Goal: Check status: Check status

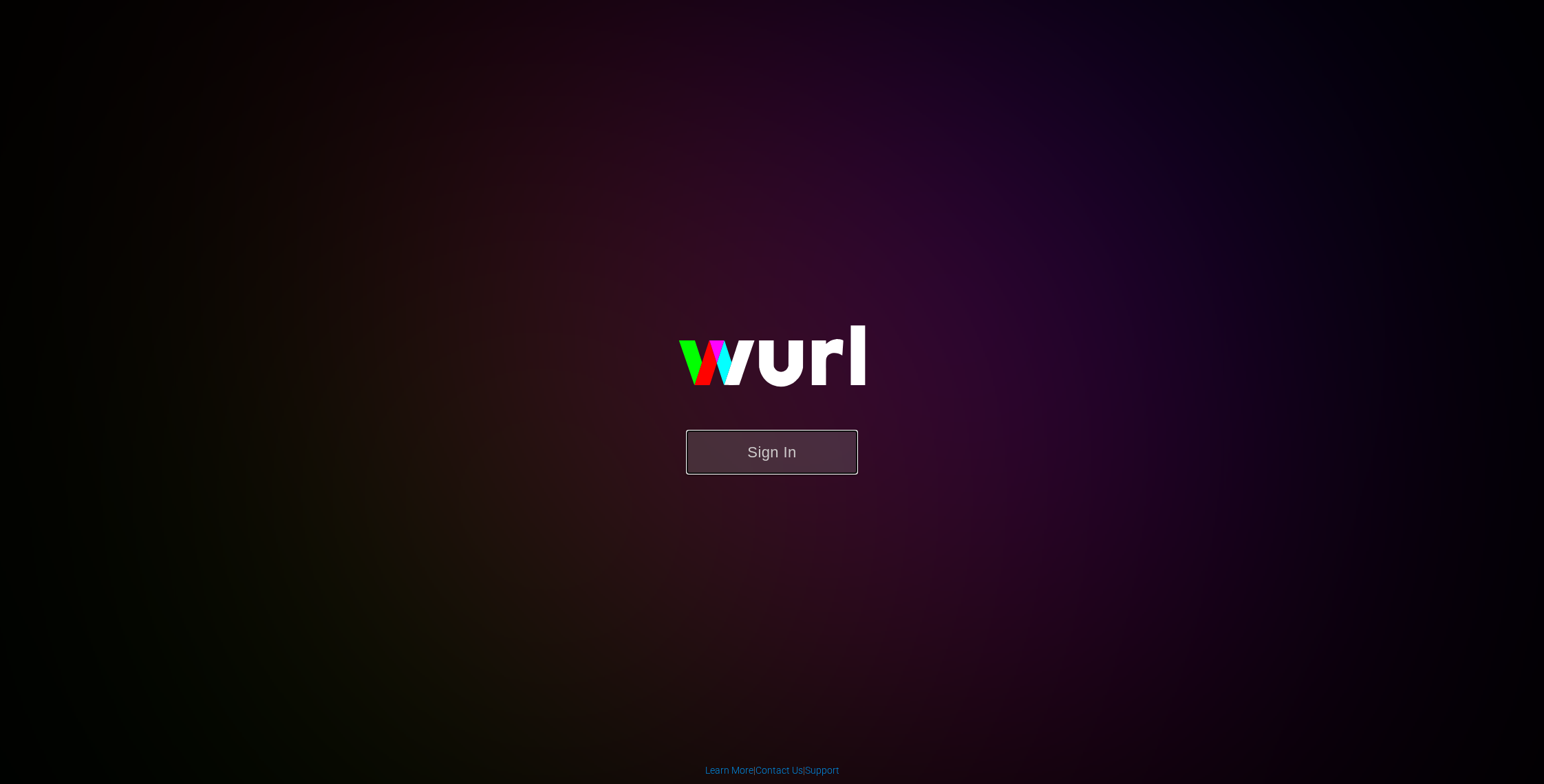
click at [734, 456] on button "Sign In" at bounding box center [772, 451] width 172 height 44
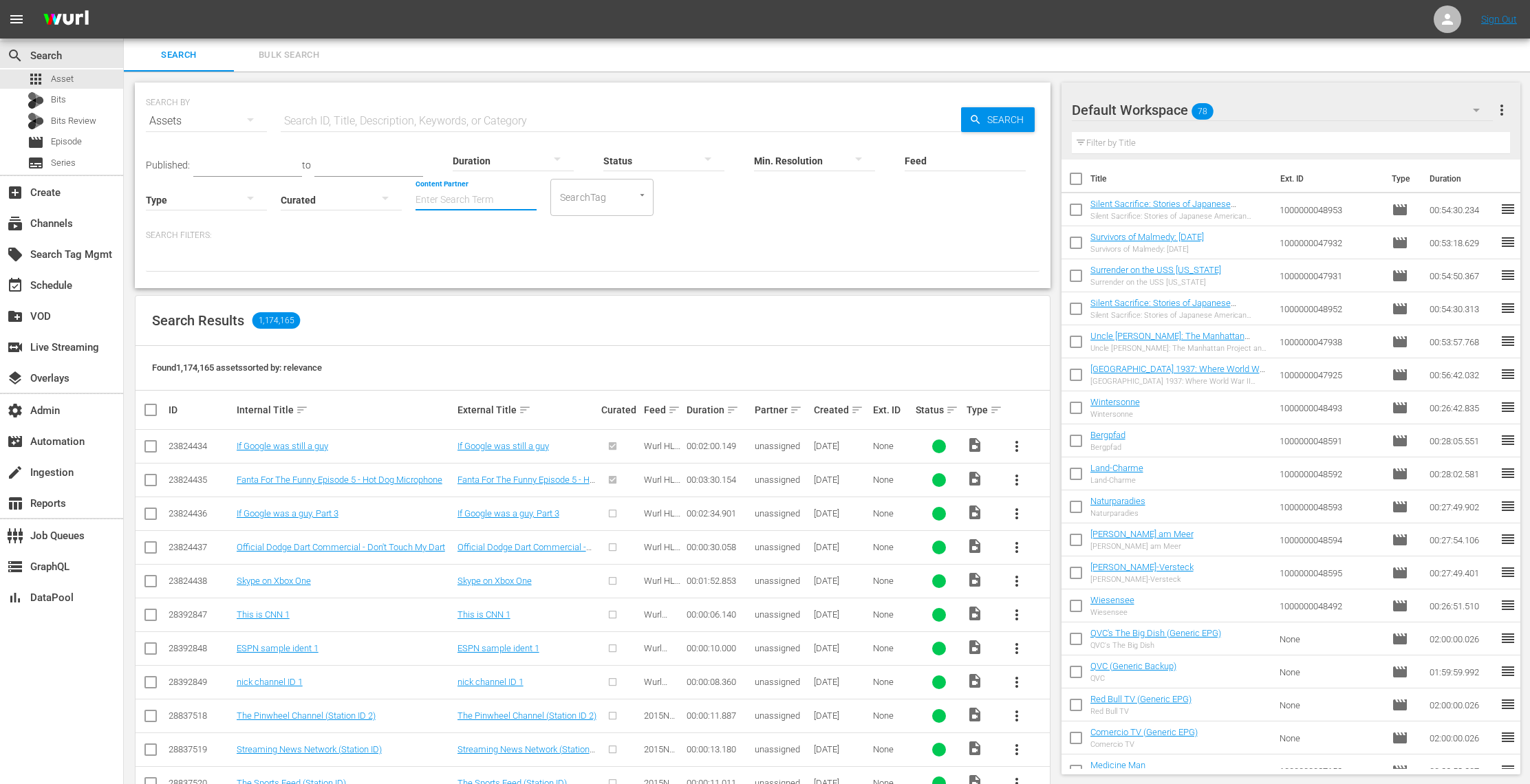
click at [464, 207] on input "Content Partner" at bounding box center [476, 201] width 121 height 50
click at [504, 234] on div "WeShort S.R.L (479)" at bounding box center [527, 238] width 202 height 33
type input "WeShort S.R.L (479)"
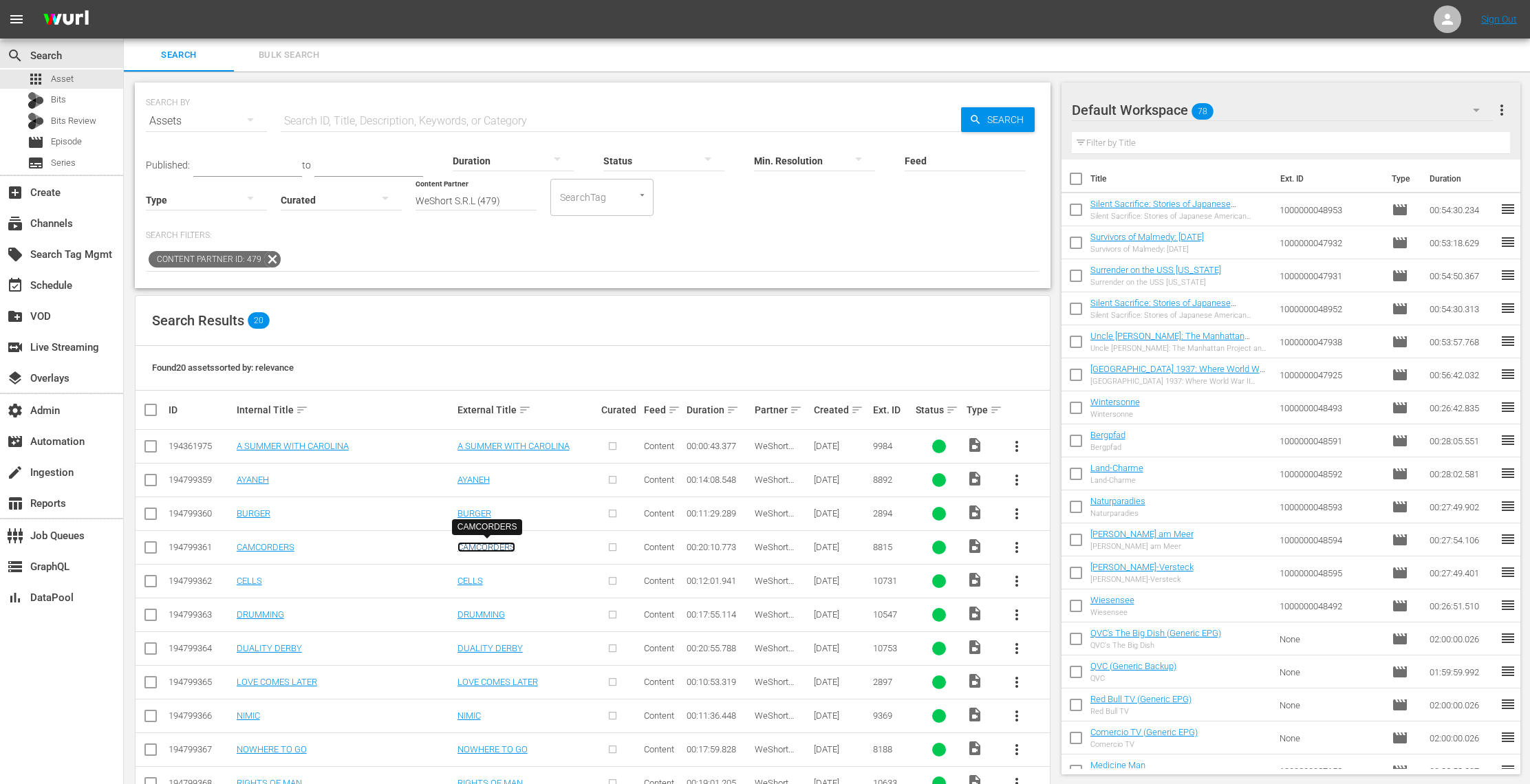
click at [480, 542] on link "CAMCORDERS" at bounding box center [487, 546] width 58 height 10
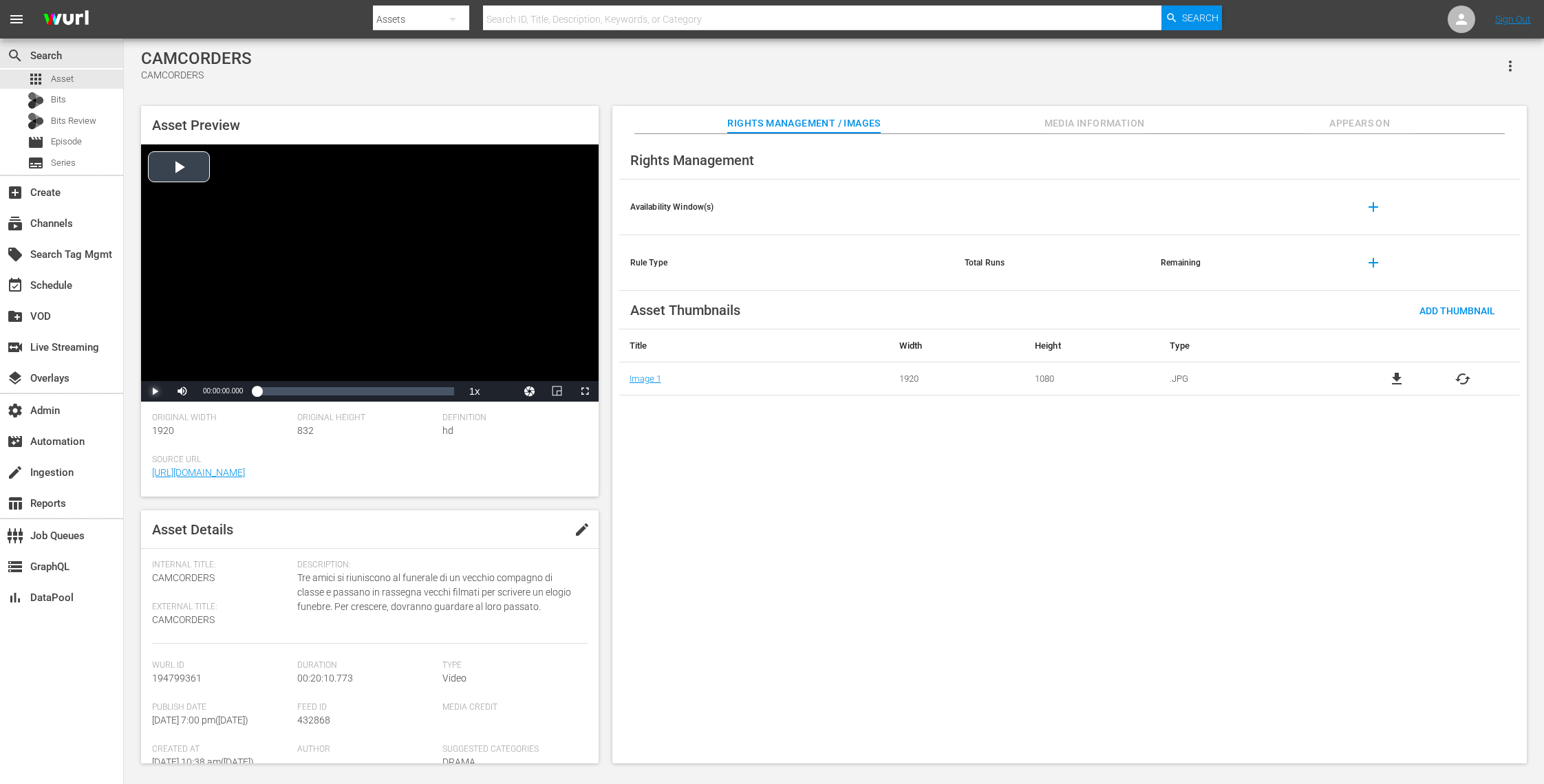
click at [155, 392] on span "Video Player" at bounding box center [155, 392] width 0 height 0
drag, startPoint x: 260, startPoint y: 395, endPoint x: 292, endPoint y: 395, distance: 32.0
click at [289, 395] on div "00:00:07.701" at bounding box center [273, 391] width 33 height 14
click at [68, 85] on span "Asset" at bounding box center [62, 79] width 23 height 14
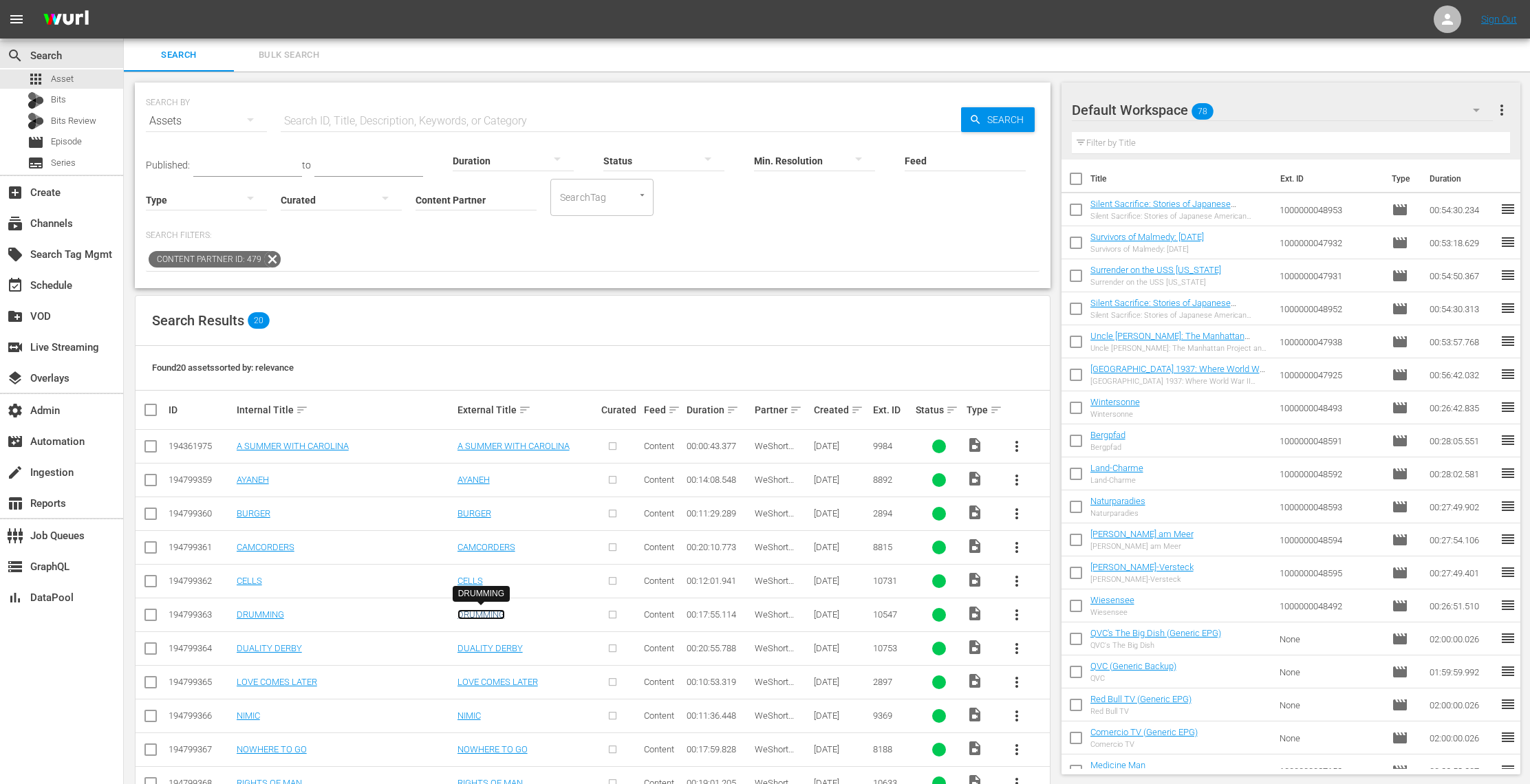
click at [476, 609] on link "DRUMMING" at bounding box center [481, 614] width 47 height 10
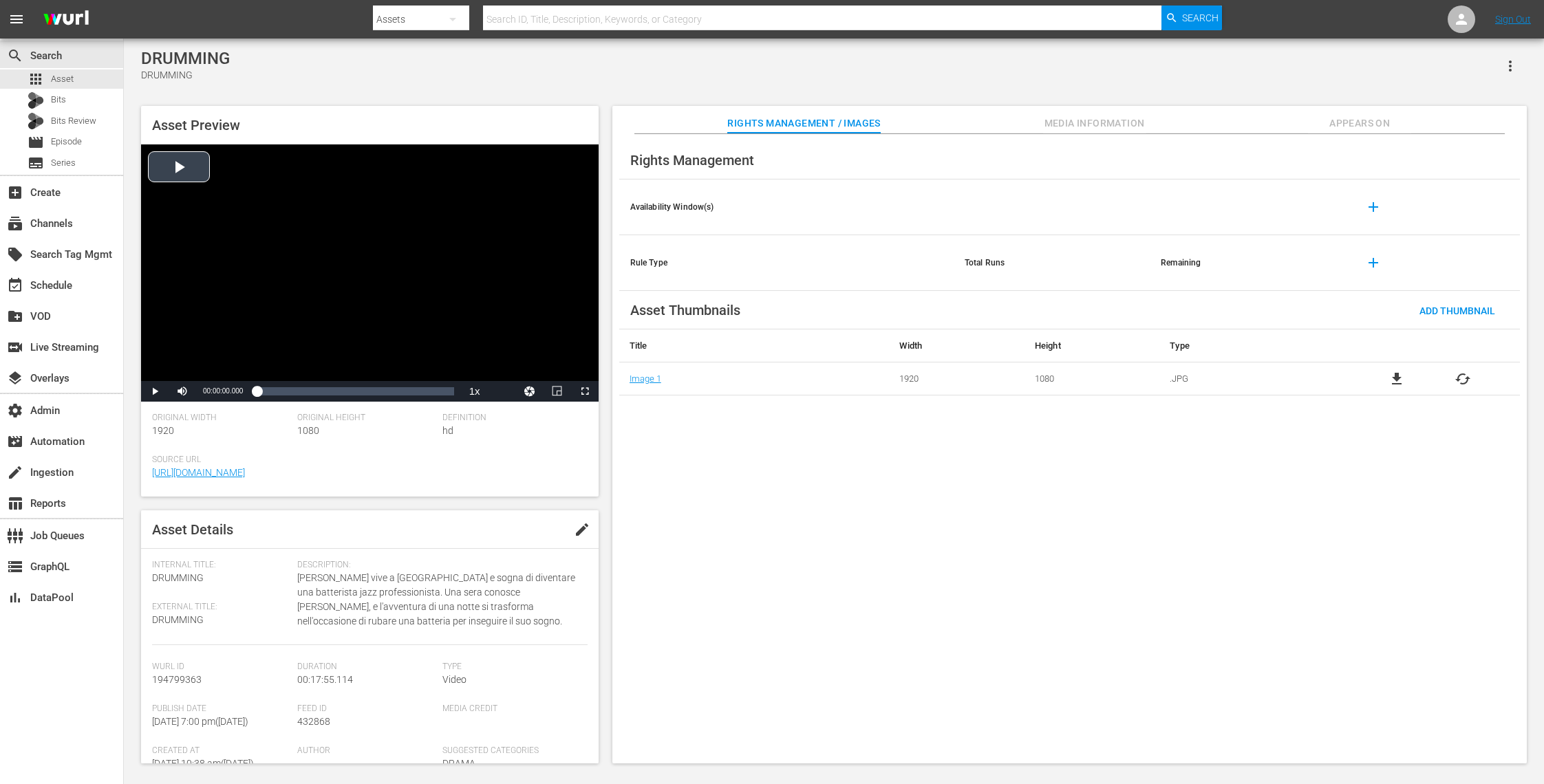
click at [176, 166] on div "Video Player" at bounding box center [370, 263] width 458 height 237
click at [271, 389] on div "00:00:07.197" at bounding box center [264, 391] width 15 height 14
drag, startPoint x: 288, startPoint y: 394, endPoint x: 353, endPoint y: 392, distance: 65.0
click at [351, 392] on div "00:02:53.076" at bounding box center [304, 391] width 94 height 14
click at [88, 73] on div "apps Asset" at bounding box center [62, 79] width 123 height 19
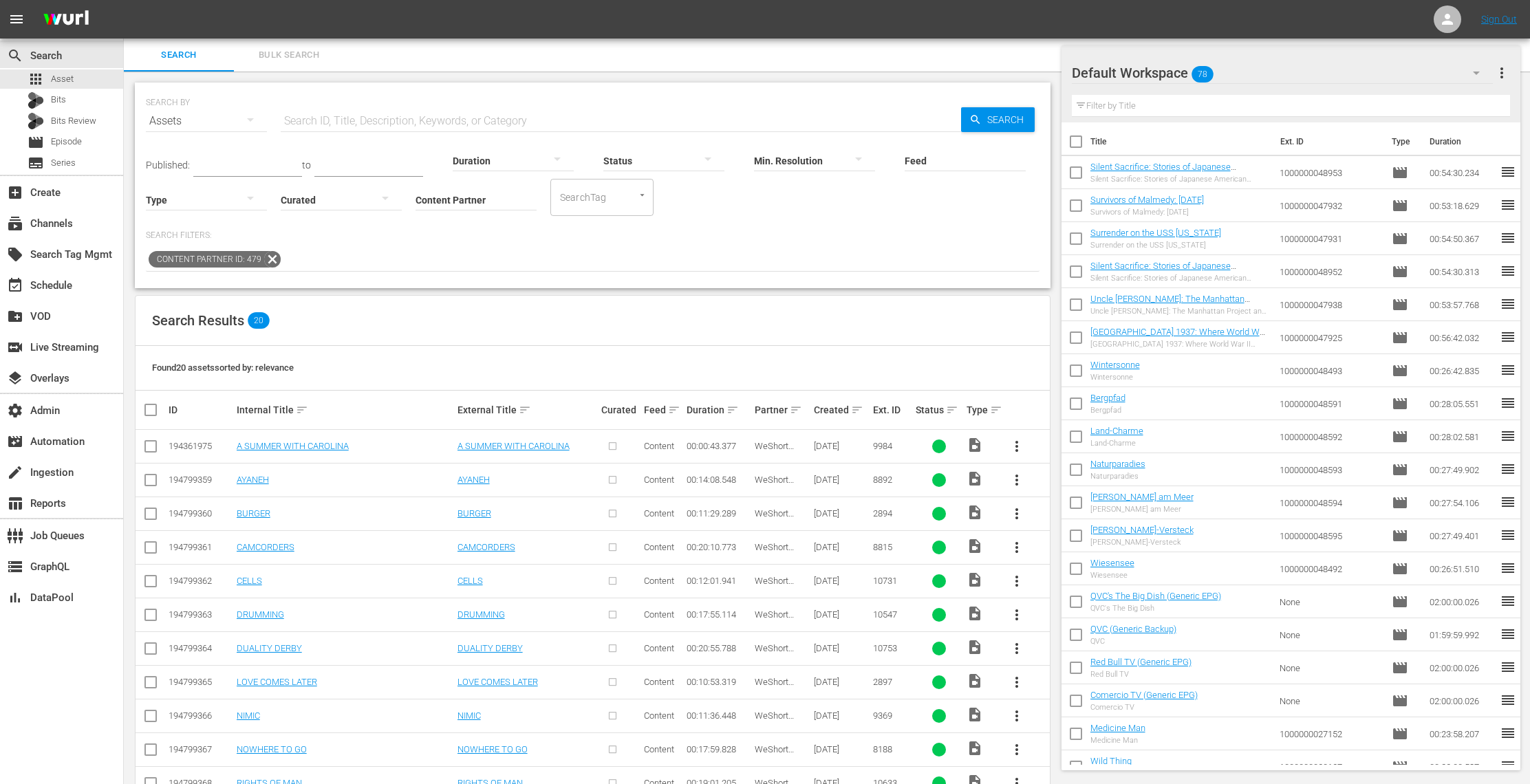
scroll to position [340, 0]
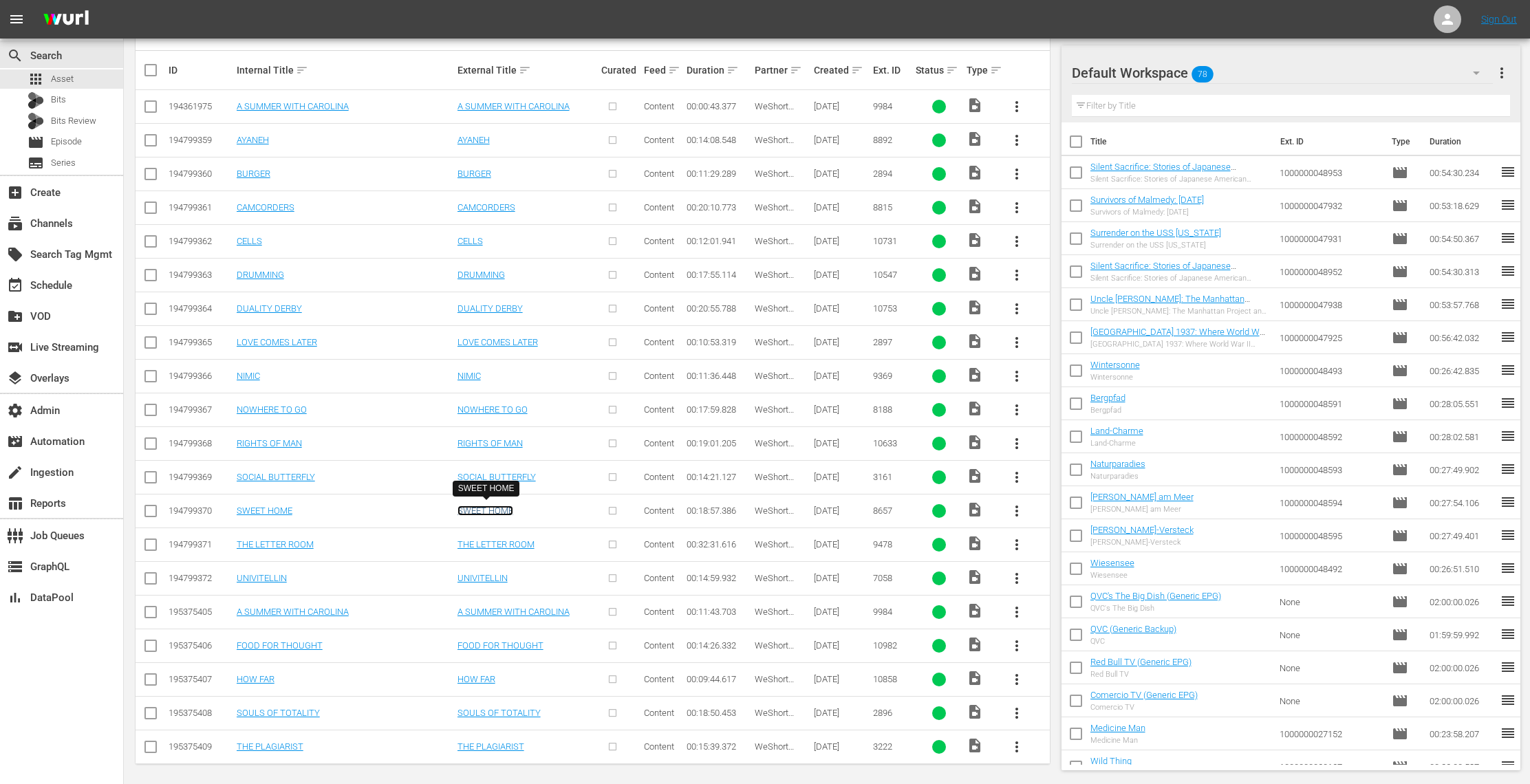
click at [475, 506] on link "SWEET HOME" at bounding box center [486, 510] width 56 height 10
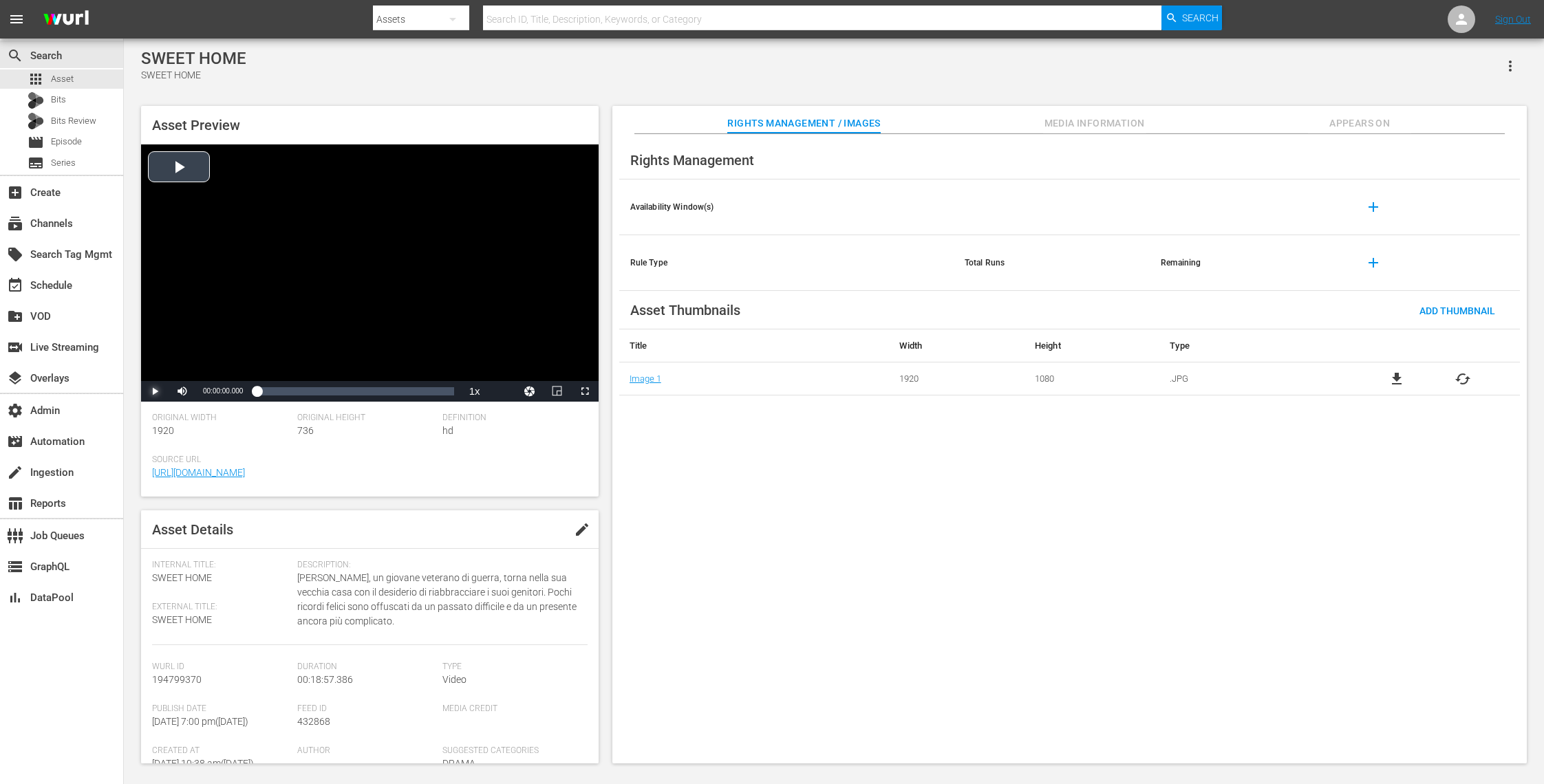
click at [155, 392] on span "Video Player" at bounding box center [155, 392] width 0 height 0
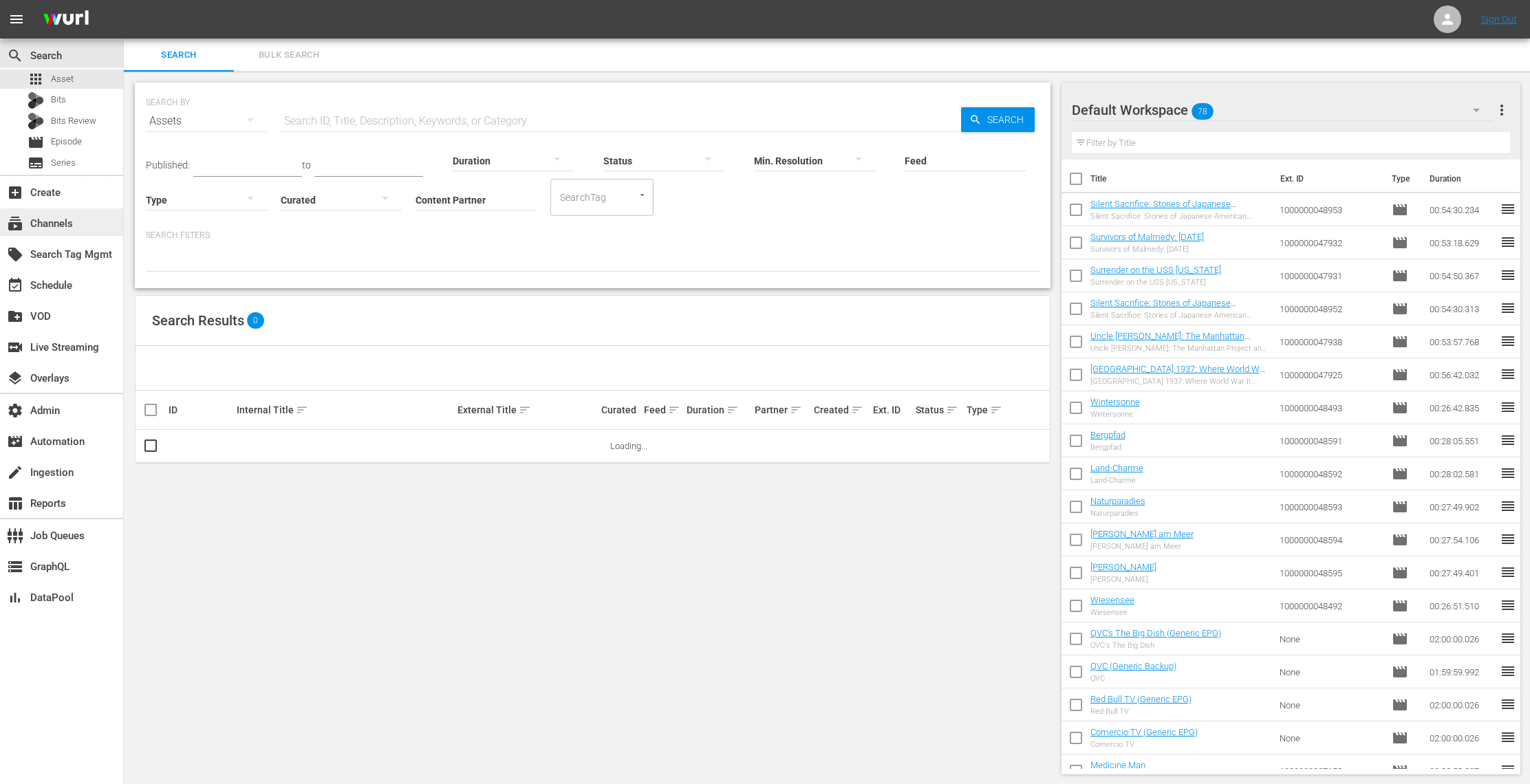
click at [86, 222] on div "subscriptions Channels" at bounding box center [62, 222] width 123 height 27
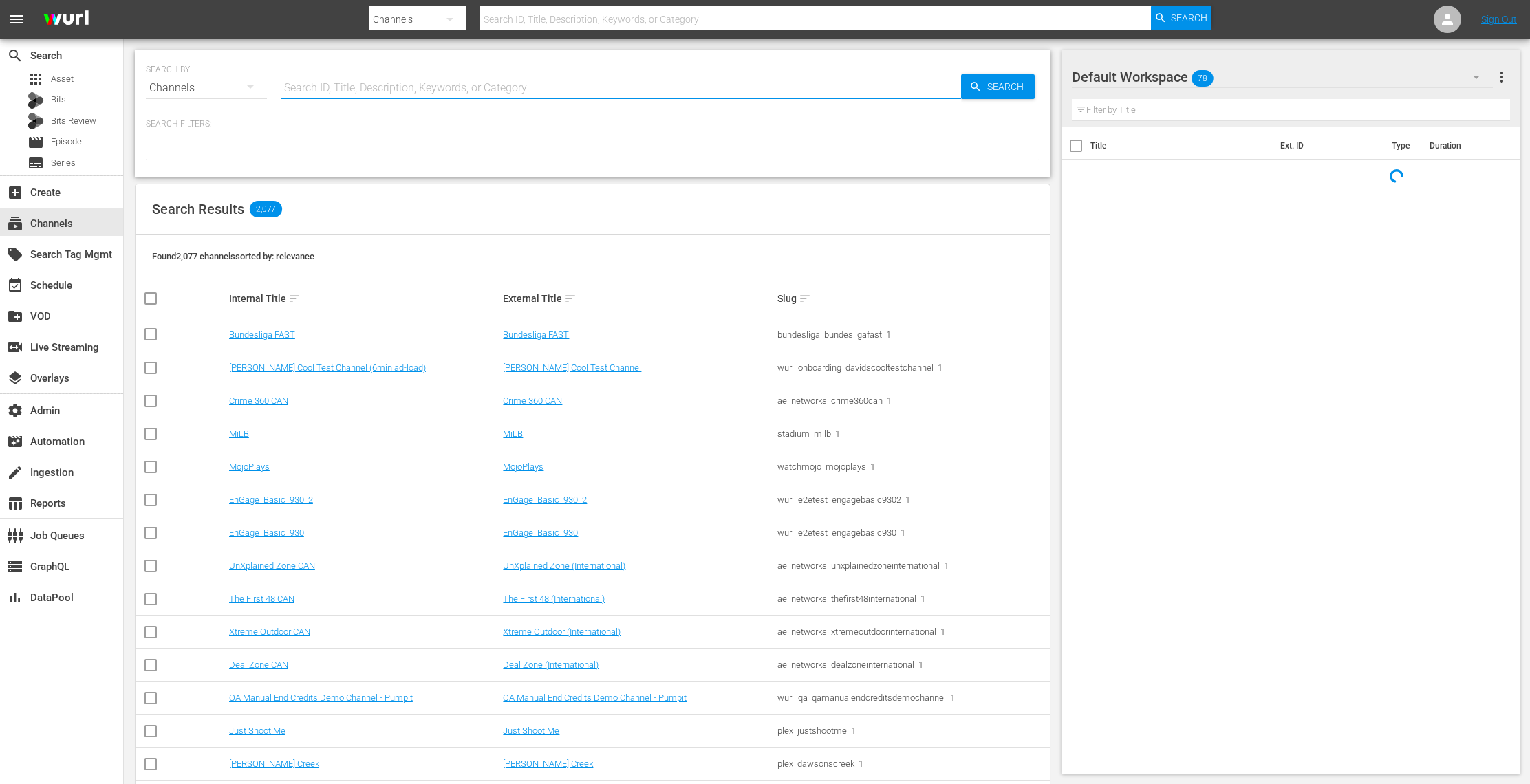
click at [365, 83] on input "text" at bounding box center [621, 88] width 680 height 33
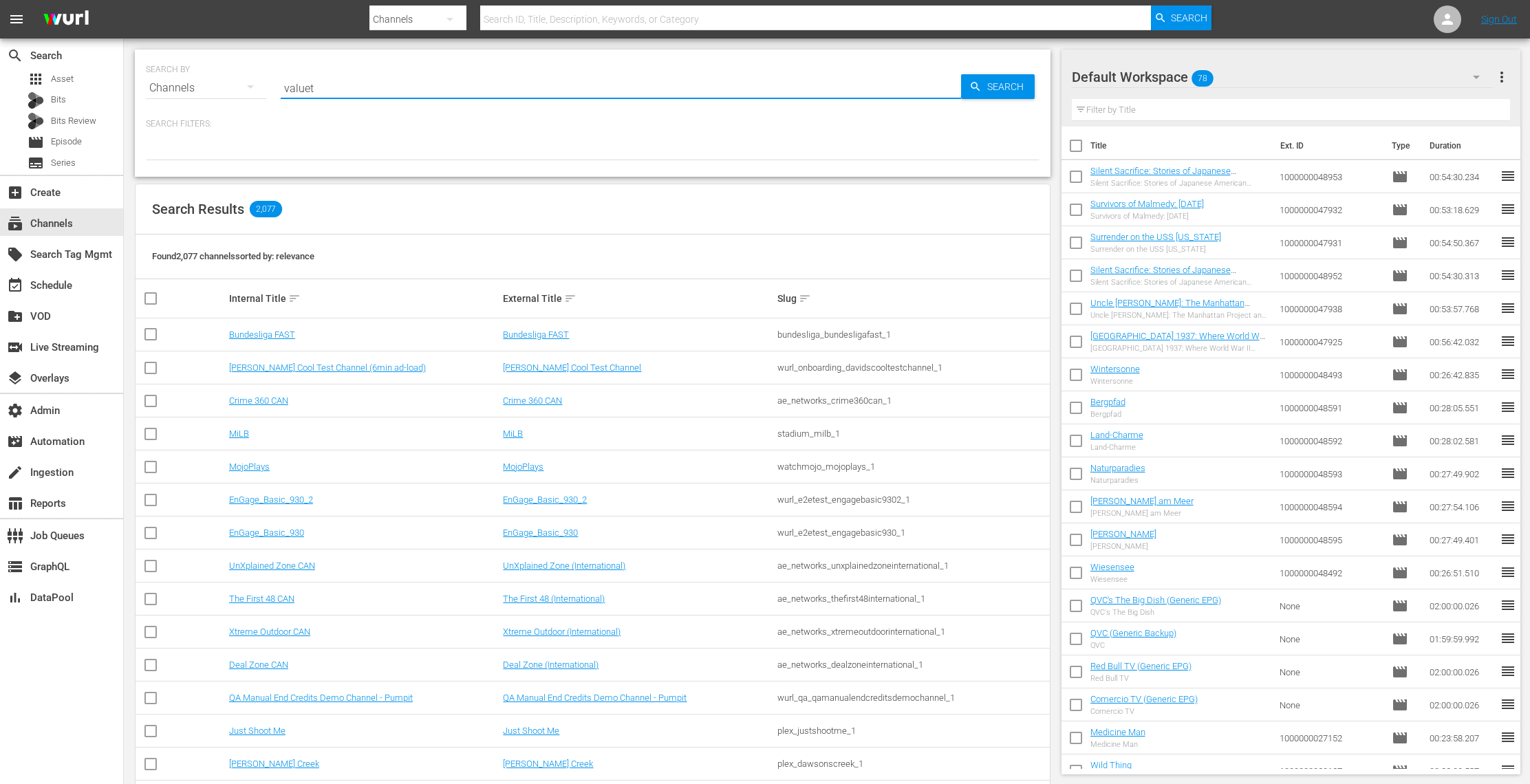
type input "valuet"
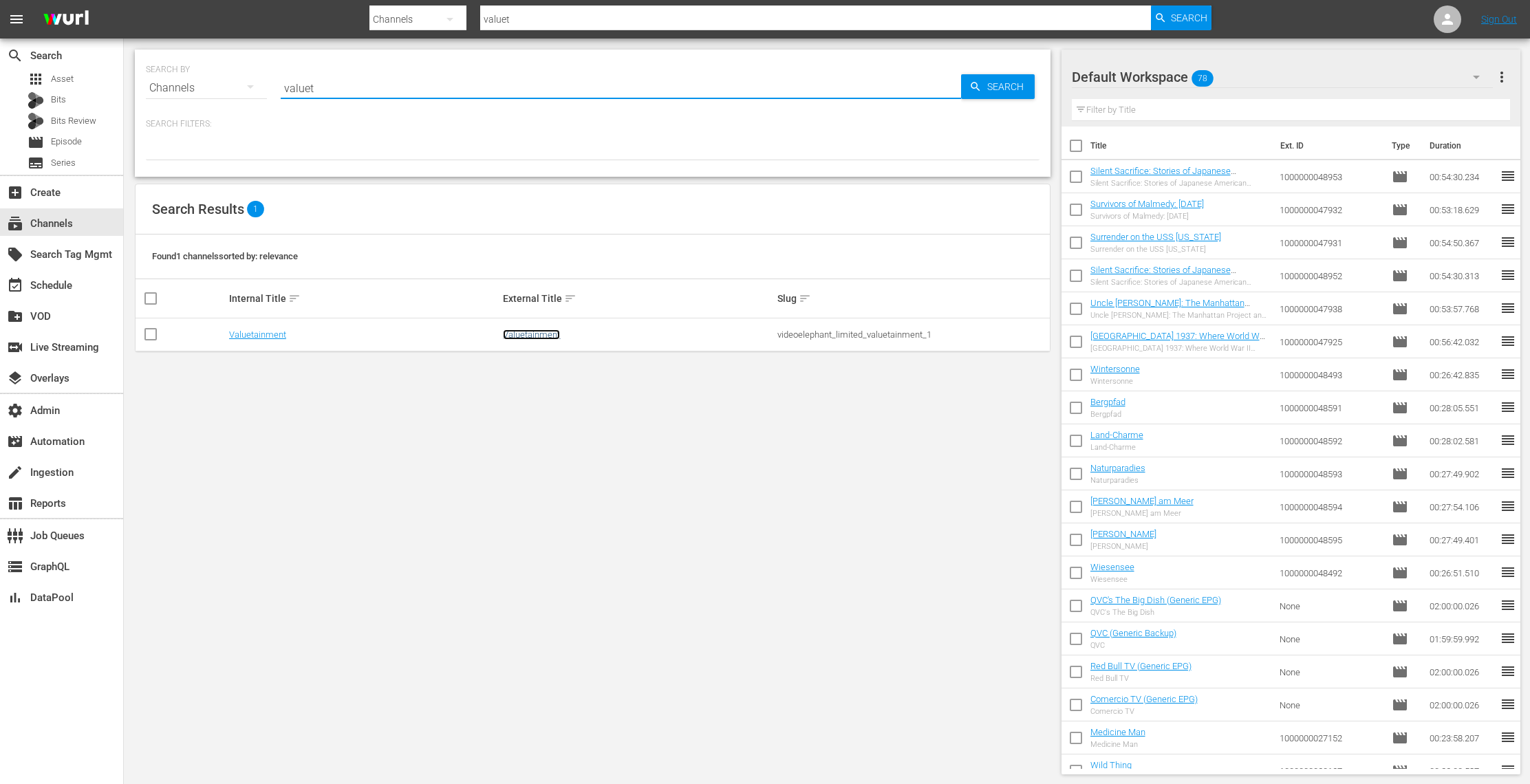
click at [542, 334] on link "Valuetainment" at bounding box center [531, 334] width 57 height 10
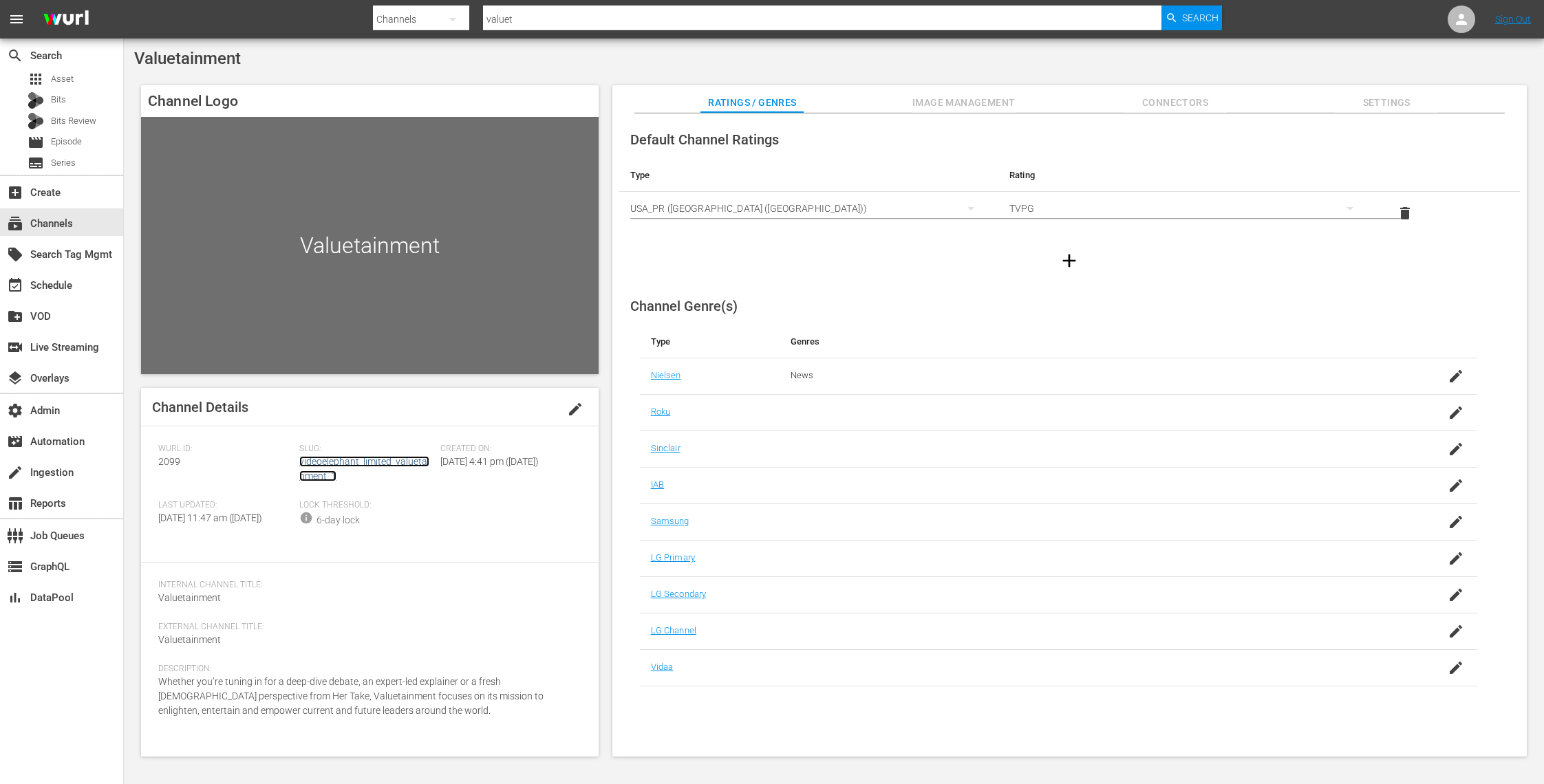
click at [354, 461] on link "videoelephant_limited_valuetainment_1" at bounding box center [365, 468] width 130 height 25
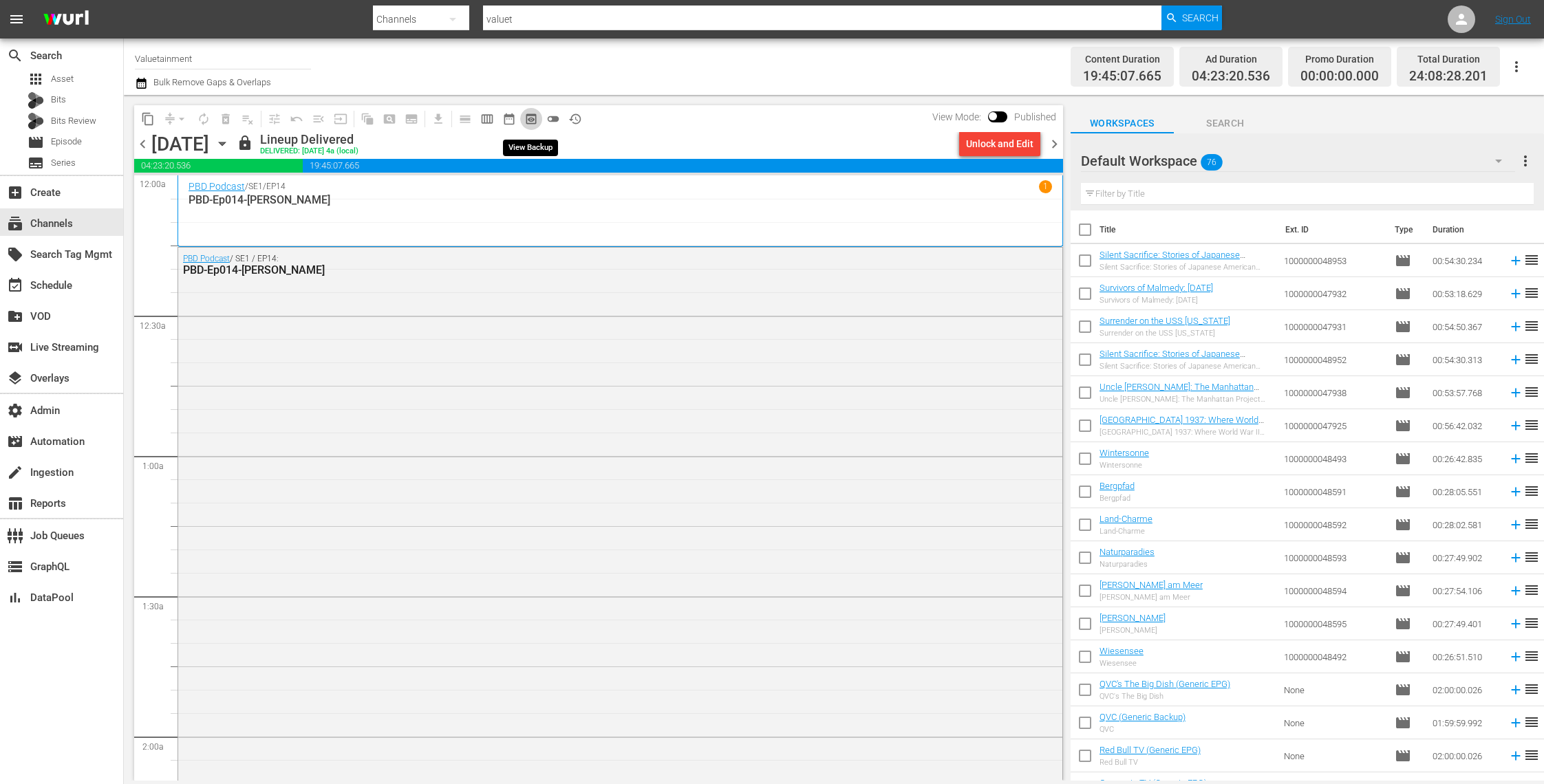
click at [530, 118] on span "preview_outlined" at bounding box center [531, 118] width 14 height 14
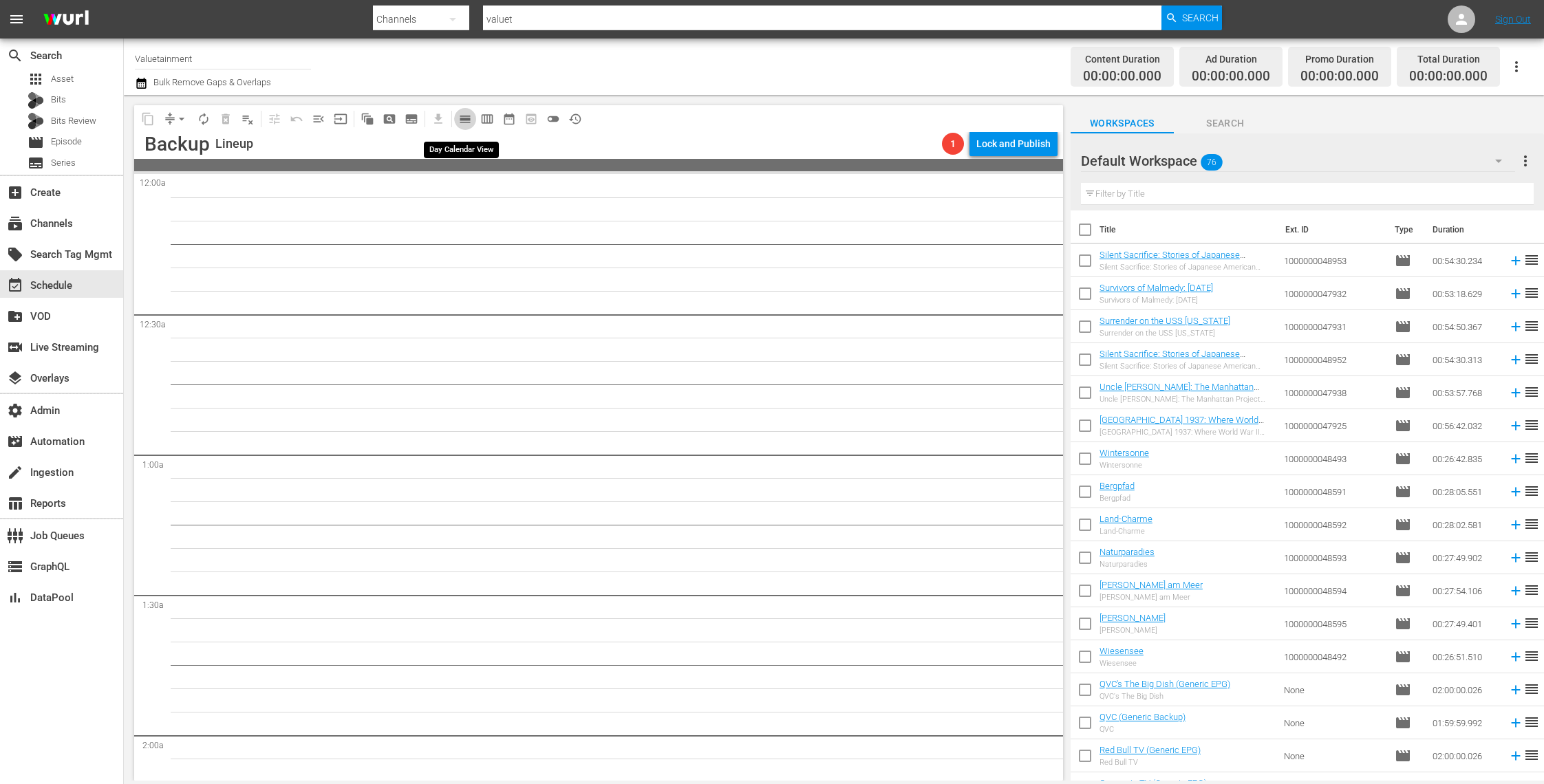
click at [468, 120] on span "calendar_view_day_outlined" at bounding box center [465, 118] width 14 height 14
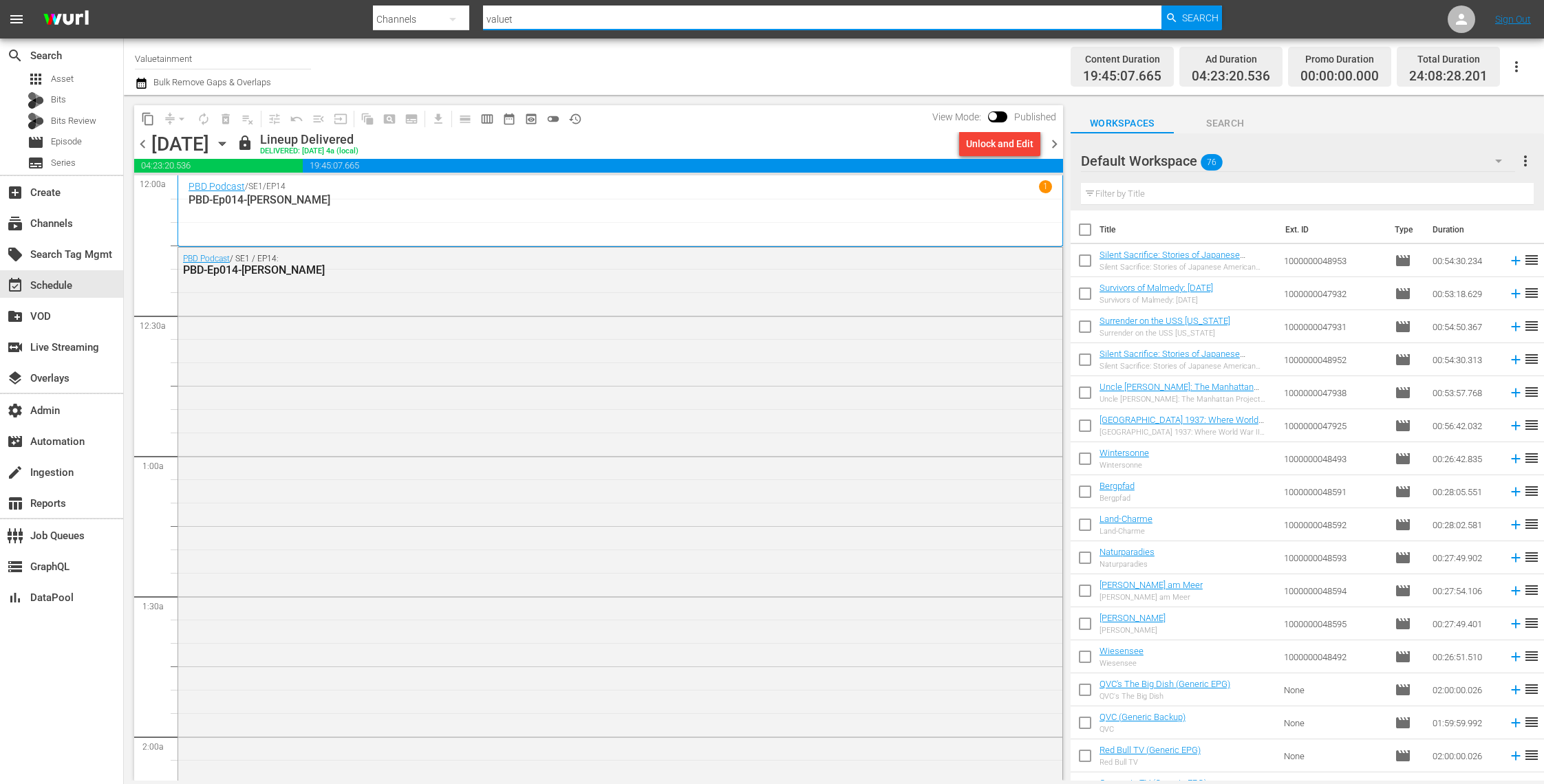
drag, startPoint x: 538, startPoint y: 16, endPoint x: 440, endPoint y: 15, distance: 98.0
click at [440, 15] on div "Search By Channels Search ID, Title, Description, Keywords, or Category valuet …" at bounding box center [797, 19] width 848 height 33
type input "jodha"
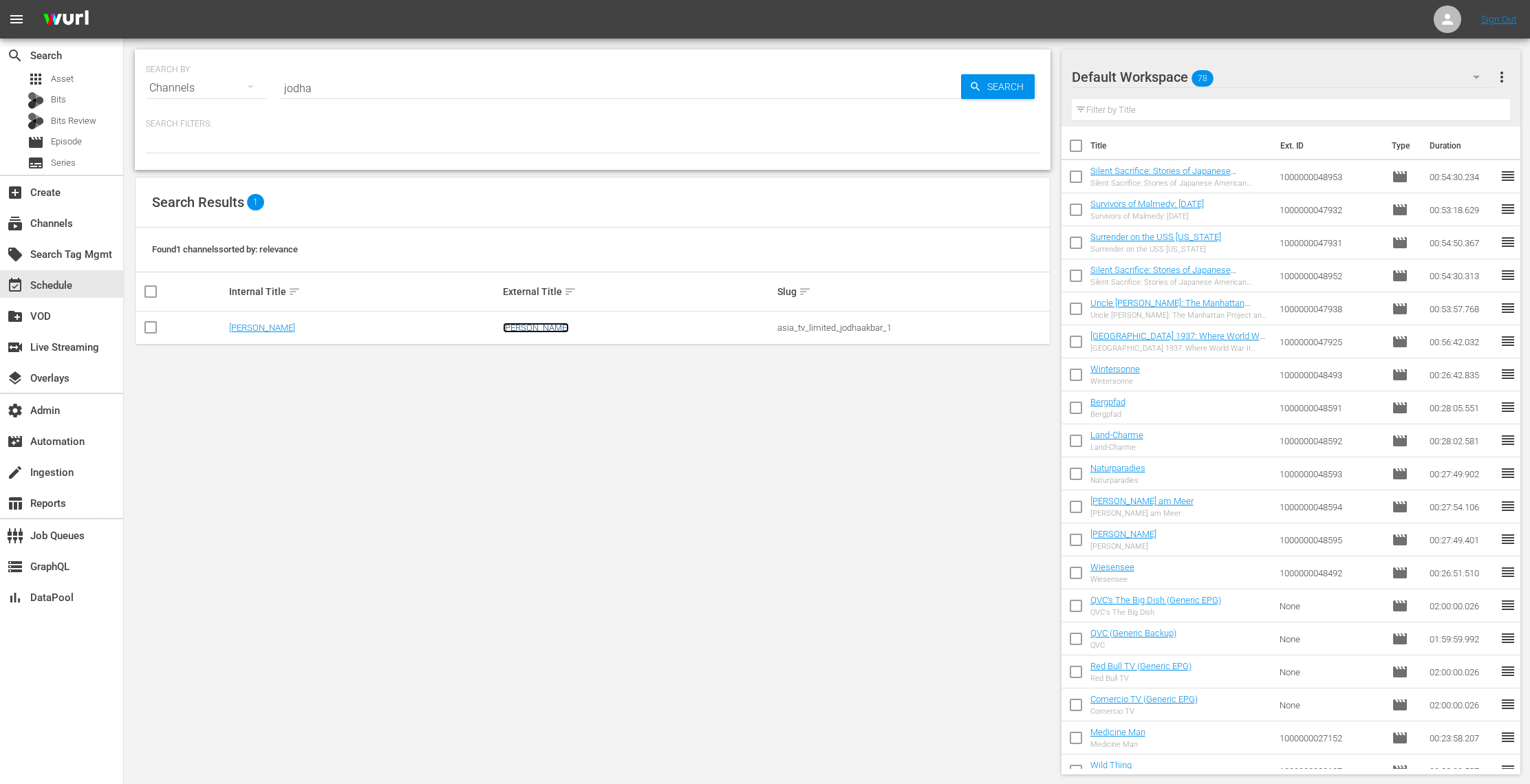
click at [525, 323] on link "Jodha Akbar" at bounding box center [536, 327] width 66 height 10
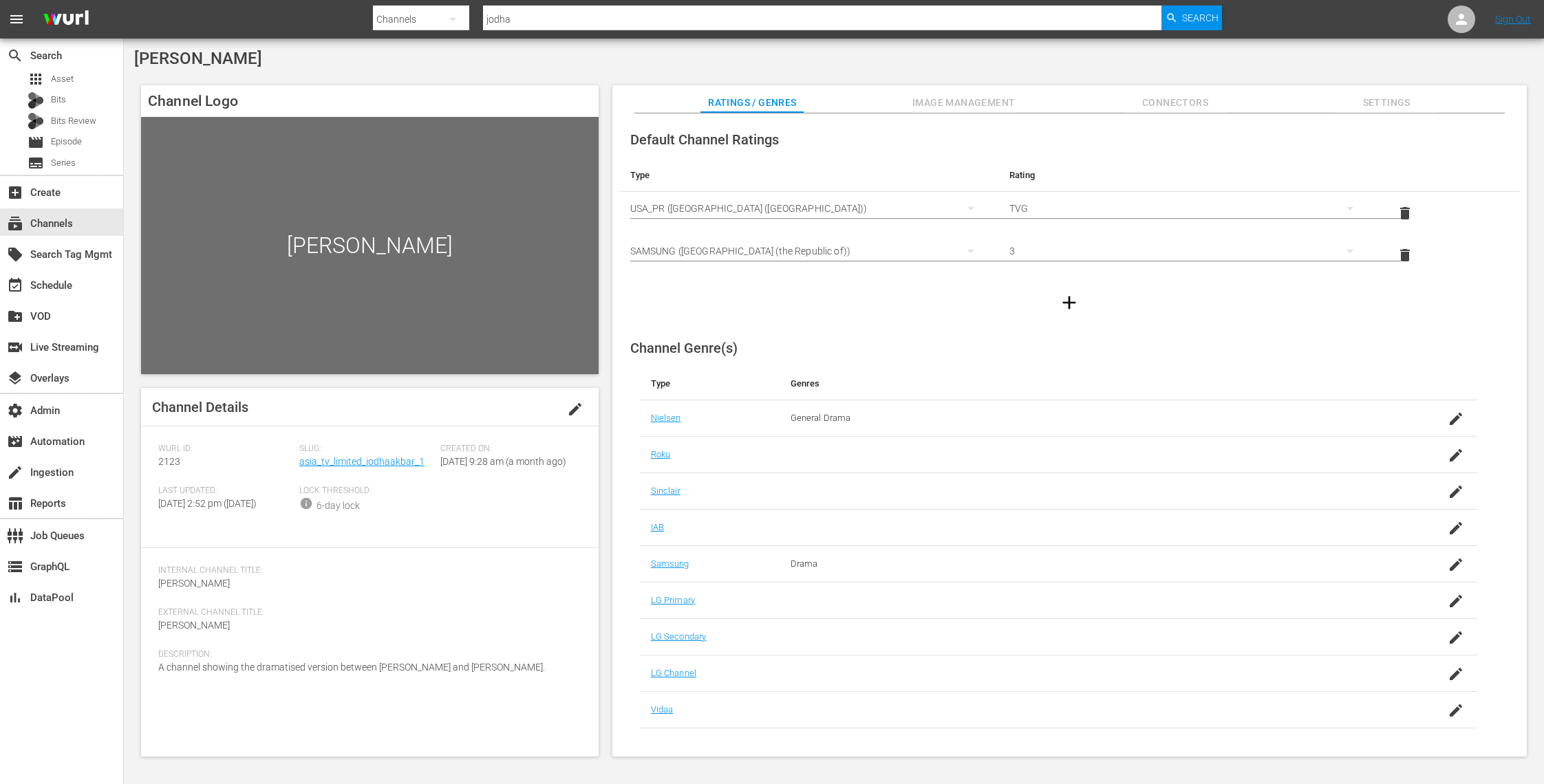
click at [352, 468] on div "Slug: asia_tv_limited_jodhaakbar_1" at bounding box center [370, 465] width 141 height 42
click at [352, 466] on link "asia_tv_limited_jodhaakbar_1" at bounding box center [362, 461] width 125 height 11
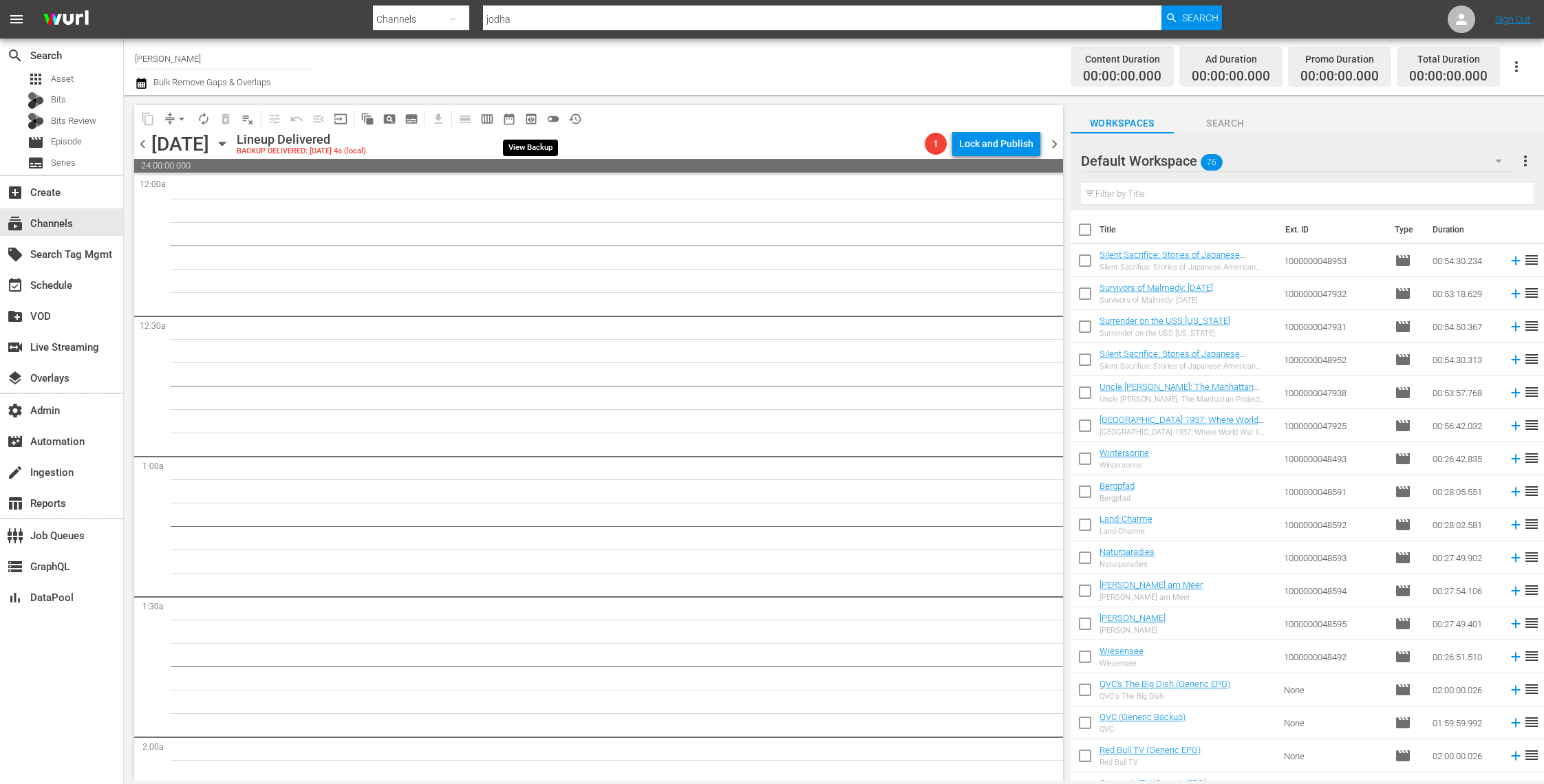
click at [526, 122] on span "preview_outlined" at bounding box center [531, 118] width 14 height 14
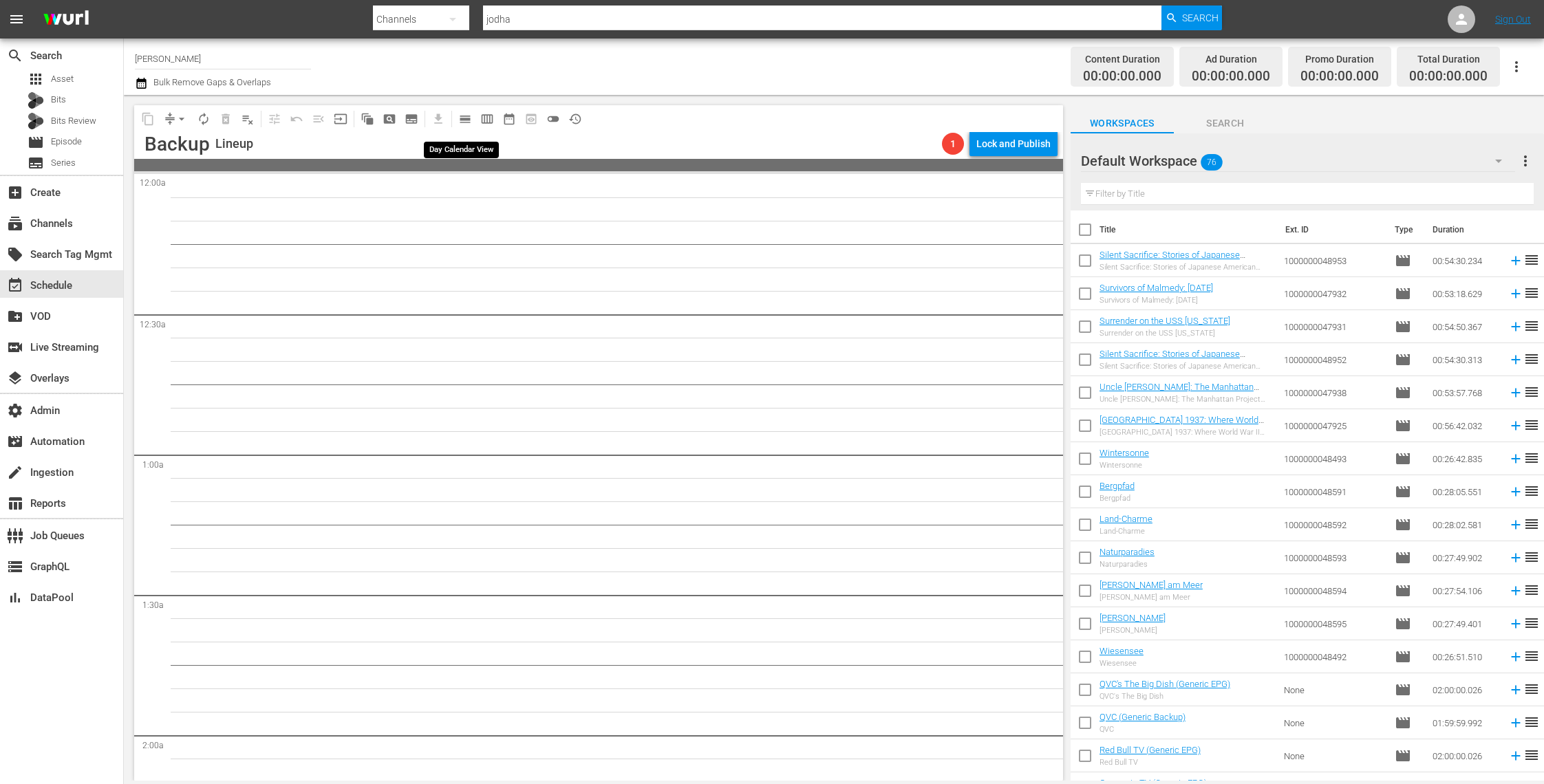
click at [465, 122] on span "calendar_view_day_outlined" at bounding box center [465, 118] width 14 height 14
